Goal: Transaction & Acquisition: Purchase product/service

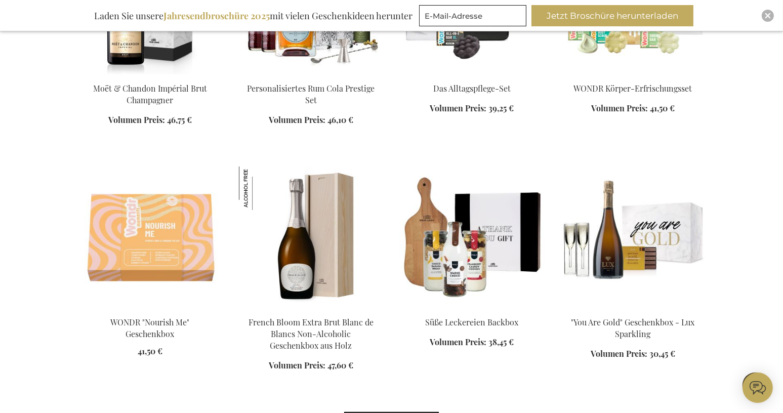
scroll to position [759, 0]
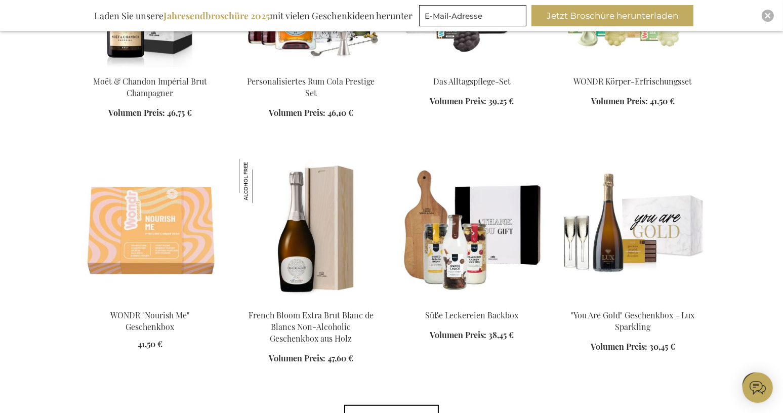
click at [468, 282] on img at bounding box center [472, 230] width 145 height 142
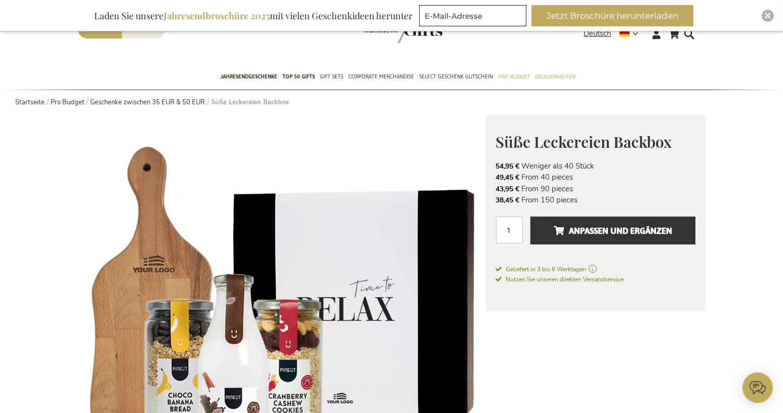
scroll to position [51, 0]
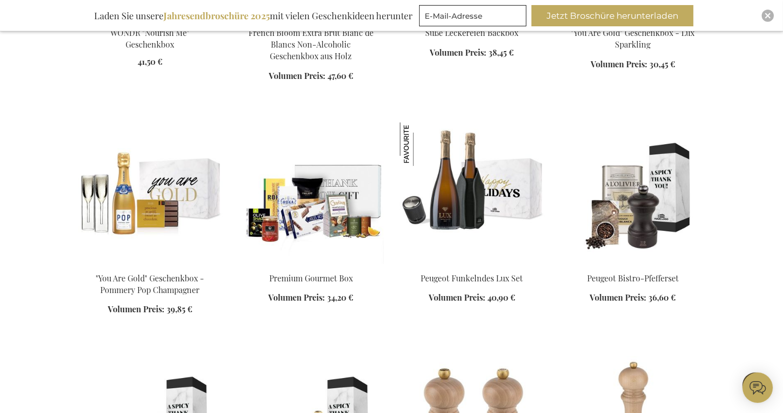
scroll to position [1073, 0]
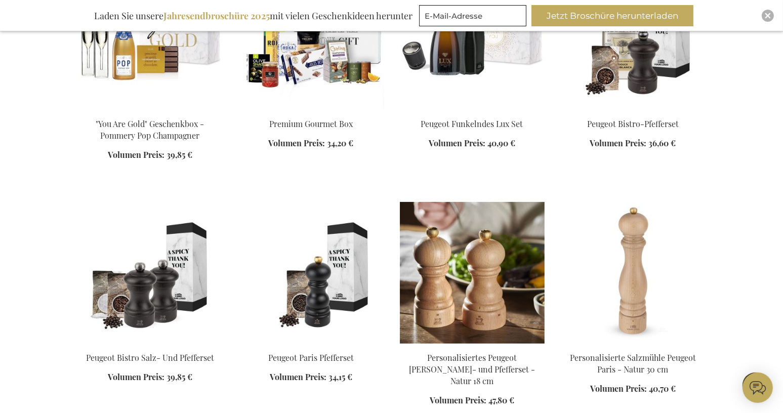
scroll to position [1225, 0]
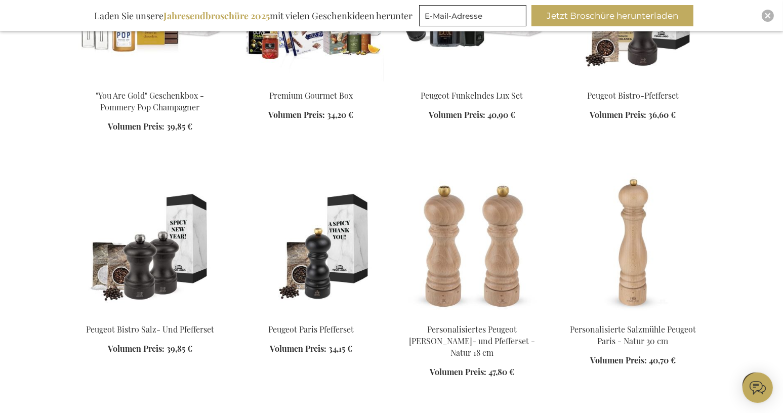
click at [138, 285] on img at bounding box center [150, 245] width 145 height 142
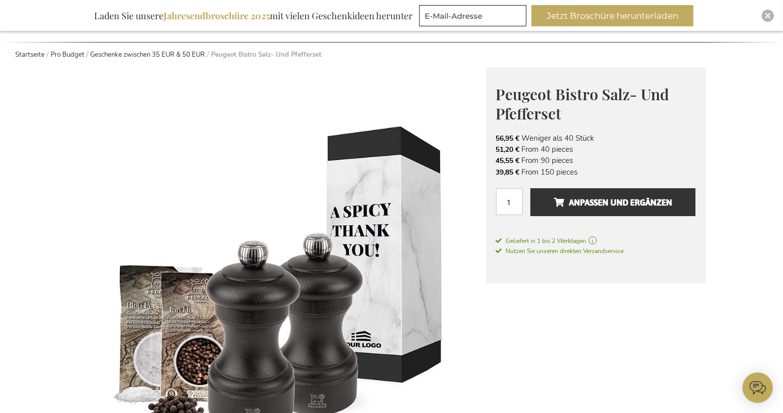
scroll to position [152, 0]
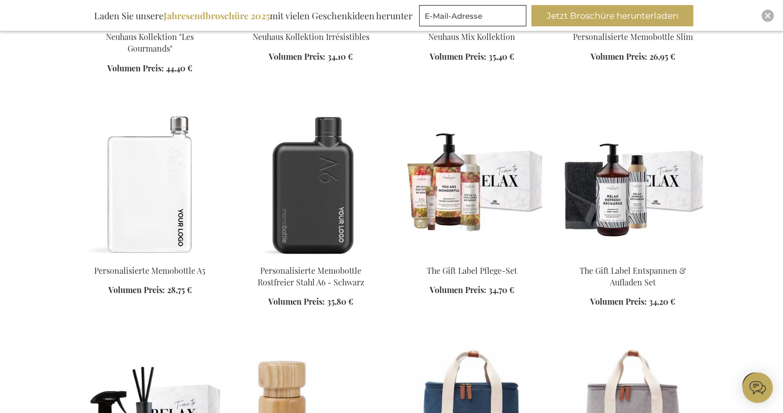
scroll to position [1114, 0]
